Goal: Task Accomplishment & Management: Use online tool/utility

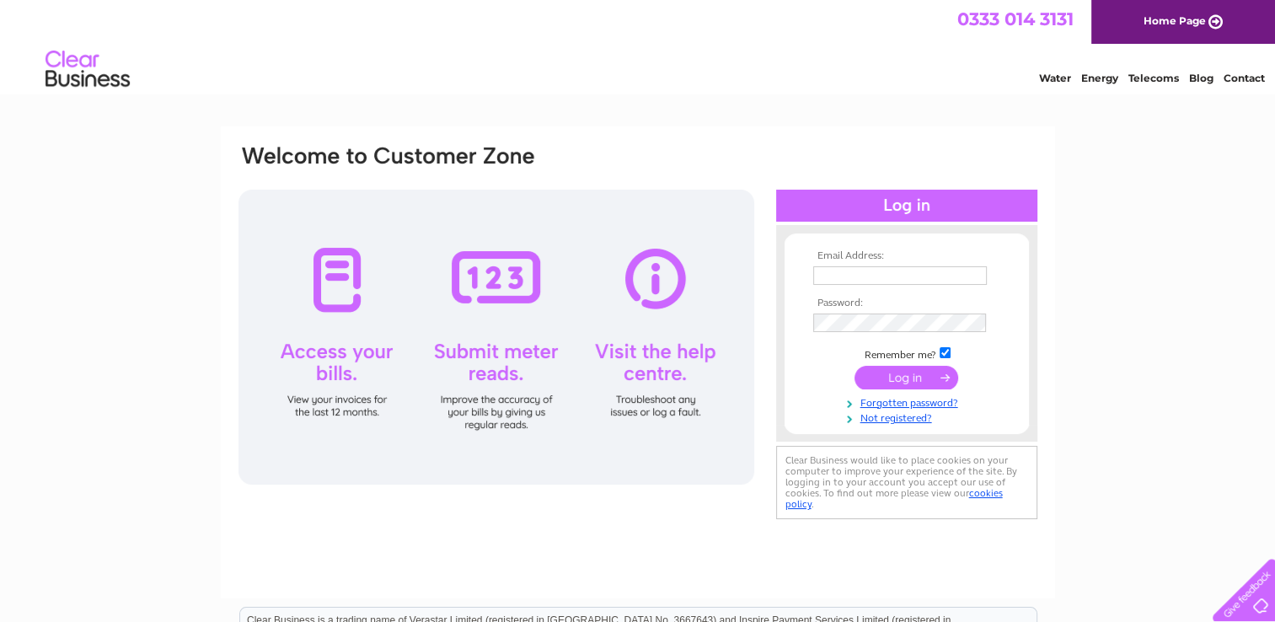
type input "thestepsbar@yahoo.com"
click at [897, 373] on input "submit" at bounding box center [907, 378] width 104 height 24
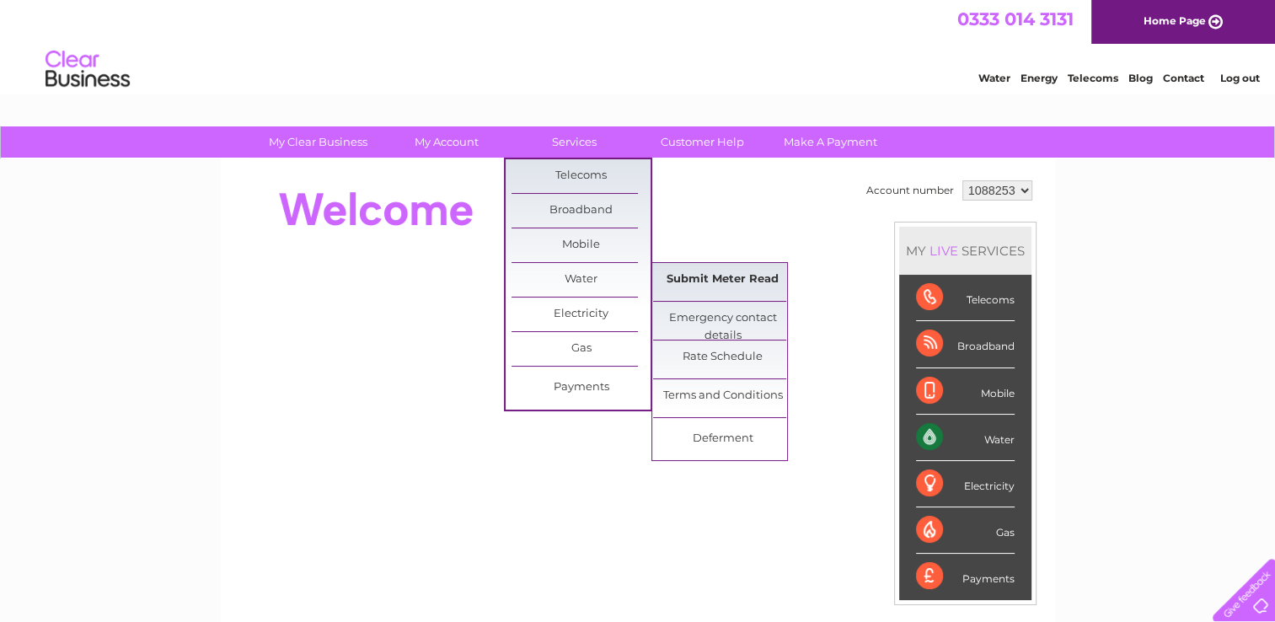
click at [699, 277] on link "Submit Meter Read" at bounding box center [722, 280] width 139 height 34
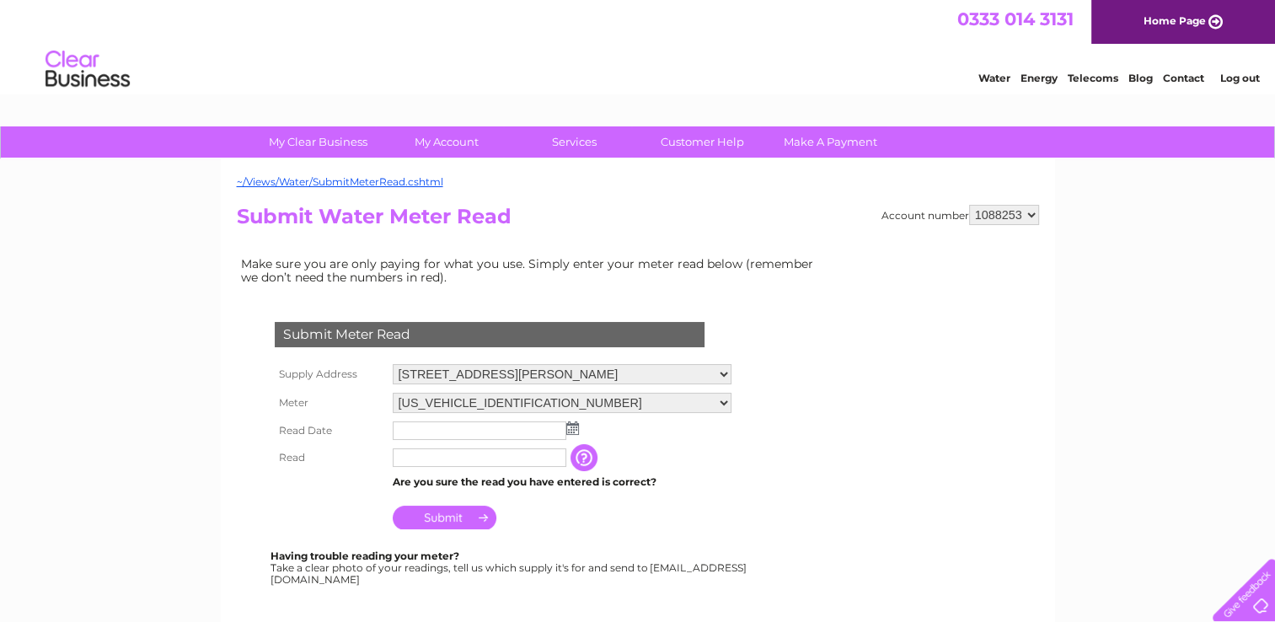
click at [575, 424] on img at bounding box center [572, 427] width 13 height 13
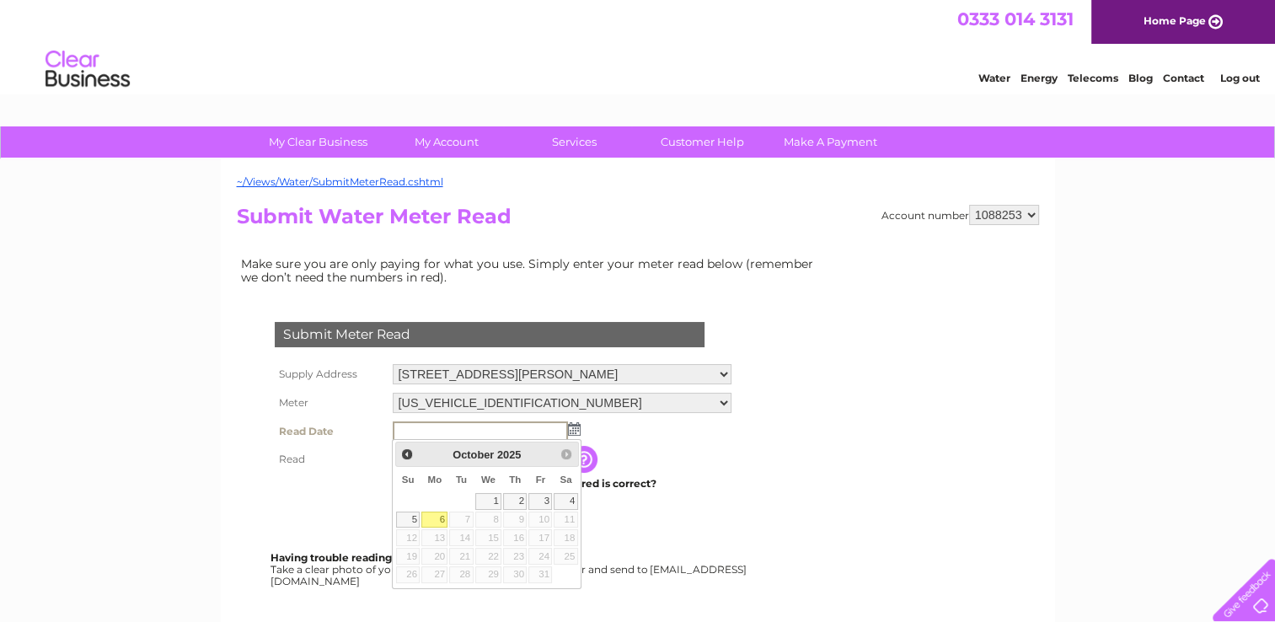
click at [433, 517] on link "6" at bounding box center [434, 520] width 26 height 17
type input "[DATE]"
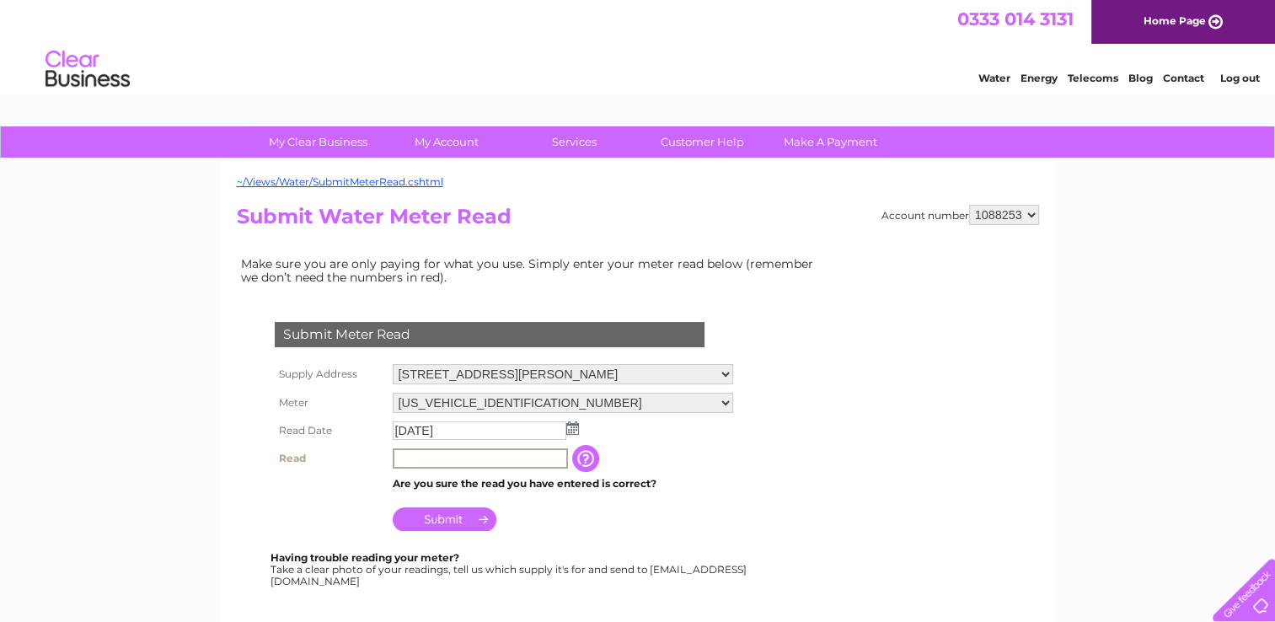
click at [425, 456] on input "text" at bounding box center [480, 458] width 175 height 20
type input "2478"
click at [449, 518] on input "Submit" at bounding box center [445, 519] width 104 height 24
